Goal: Information Seeking & Learning: Find specific fact

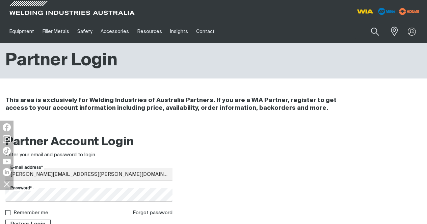
click at [375, 33] on button "Search products" at bounding box center [374, 32] width 23 height 16
click at [330, 31] on input "Search" at bounding box center [334, 31] width 104 height 15
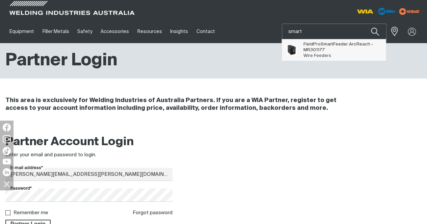
type input "smart"
click at [330, 43] on span "Smart" at bounding box center [326, 44] width 12 height 4
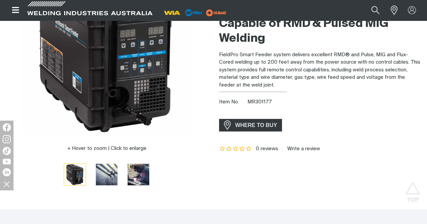
scroll to position [101, 0]
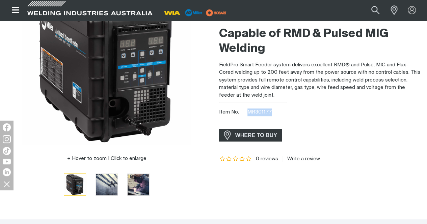
drag, startPoint x: 273, startPoint y: 110, endPoint x: 248, endPoint y: 110, distance: 25.3
click at [248, 111] on div "Item No. MR301177" at bounding box center [320, 113] width 203 height 8
copy span "MR301177"
click at [318, 122] on div "FieldPro Smart Feeder with ArcReach Capable of RMD & Pulsed MIG Welding FieldPr…" at bounding box center [320, 90] width 203 height 229
